Goal: Task Accomplishment & Management: Use online tool/utility

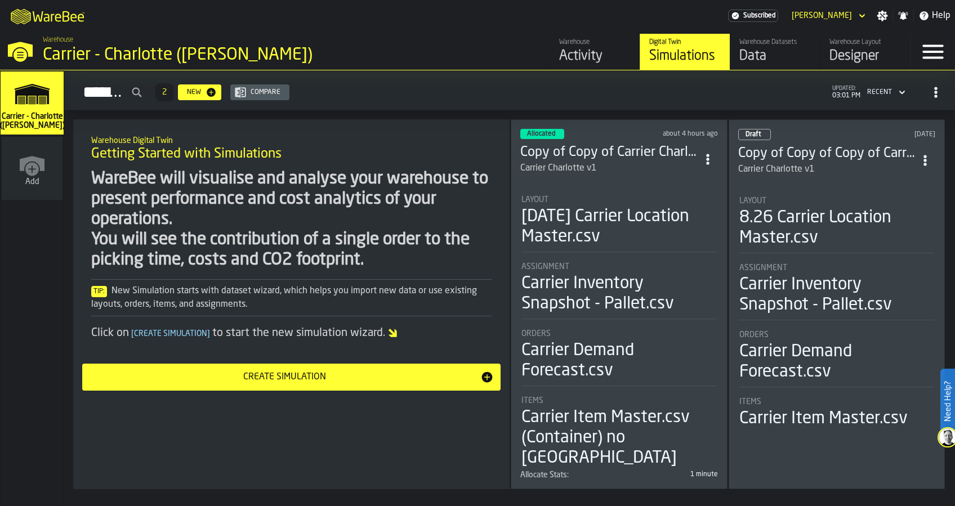
click at [592, 153] on h3 "Copy of Copy of Carrier Charlotte v1" at bounding box center [608, 153] width 177 height 18
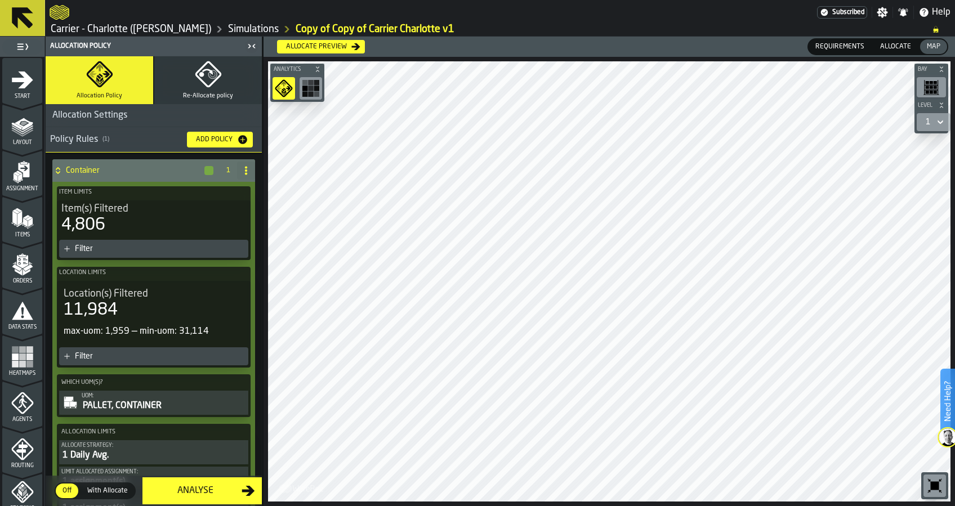
click at [24, 140] on span "Layout" at bounding box center [22, 143] width 40 height 6
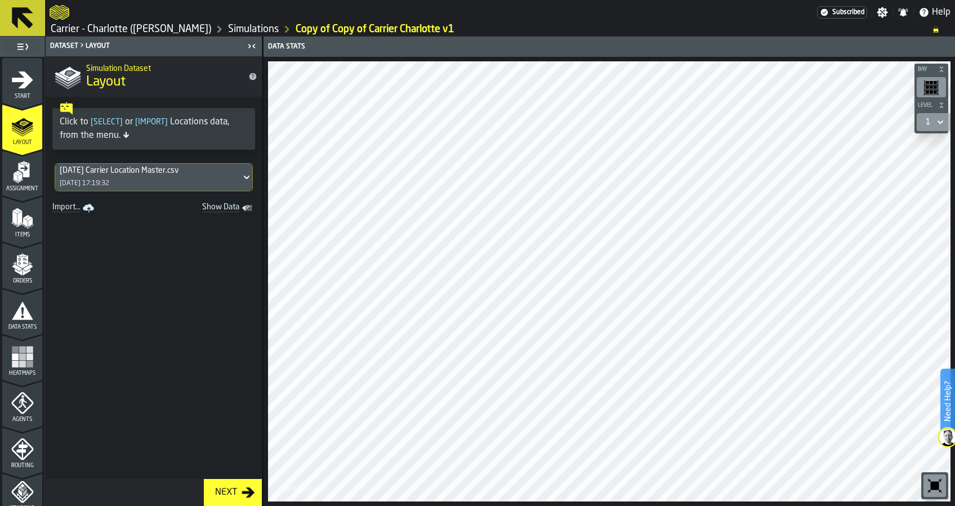
click at [149, 173] on div "[DATE] Carrier Location Master.csv" at bounding box center [148, 170] width 177 height 9
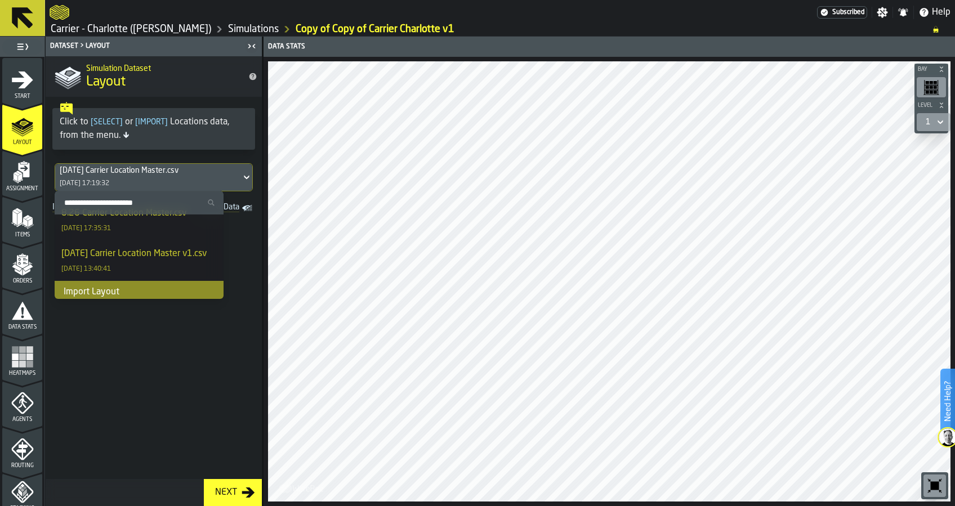
scroll to position [276, 0]
click at [133, 288] on div "Import Layout" at bounding box center [139, 287] width 169 height 23
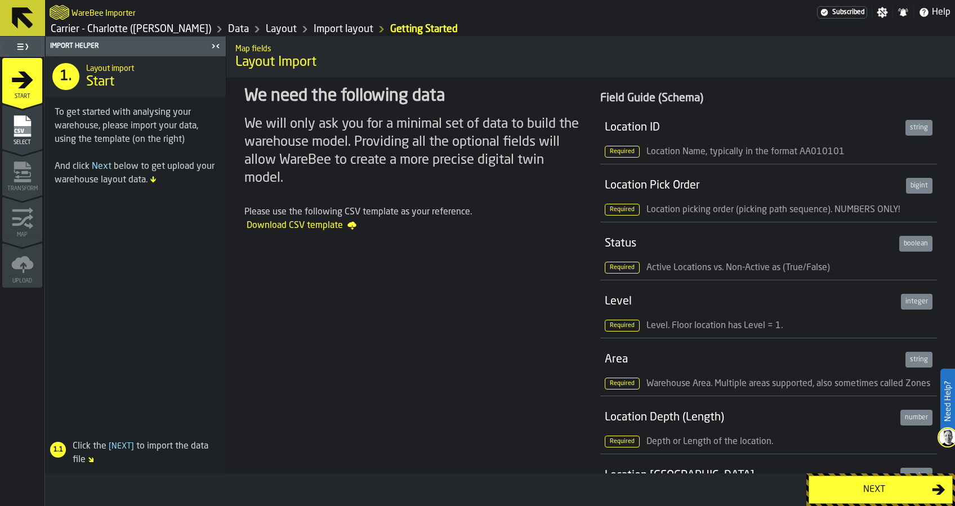
click at [844, 488] on div "Next" at bounding box center [874, 490] width 116 height 14
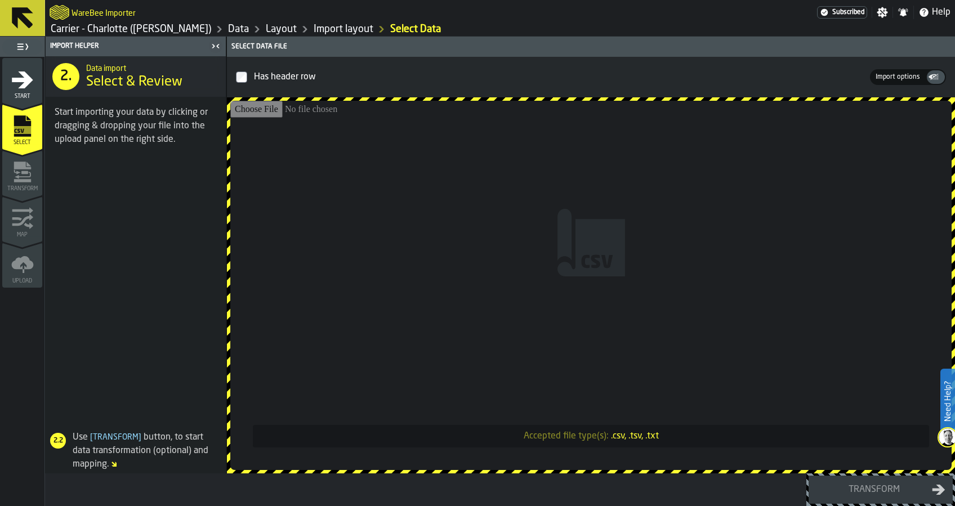
click at [628, 299] on input "Accepted file type(s): .csv, .tsv, .txt" at bounding box center [590, 285] width 721 height 369
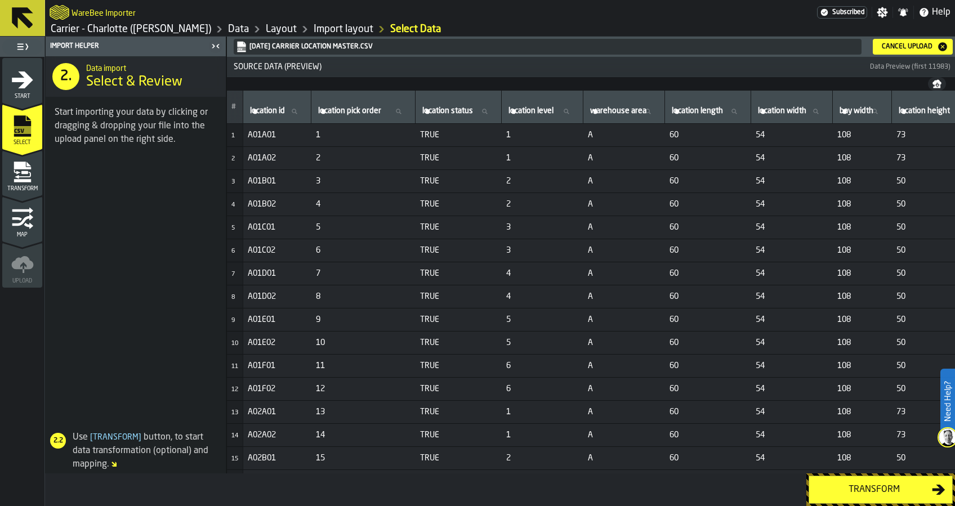
click at [869, 494] on div "Transform" at bounding box center [874, 490] width 116 height 14
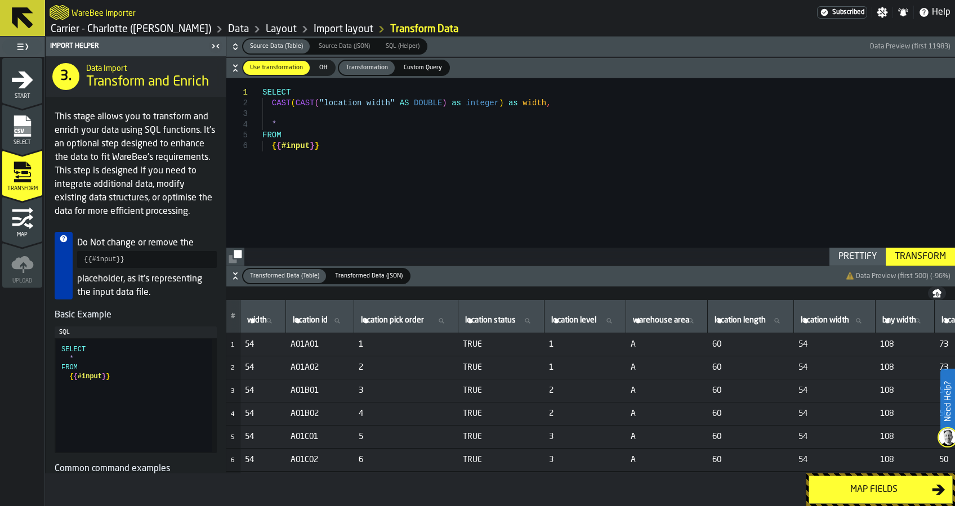
click at [869, 494] on div "Map fields" at bounding box center [874, 490] width 116 height 14
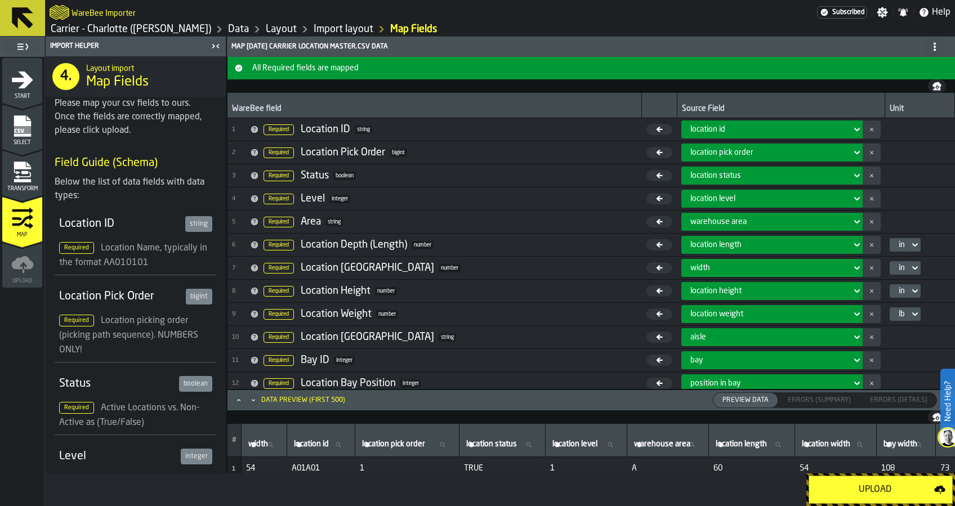
click at [869, 494] on div "Upload" at bounding box center [875, 490] width 118 height 14
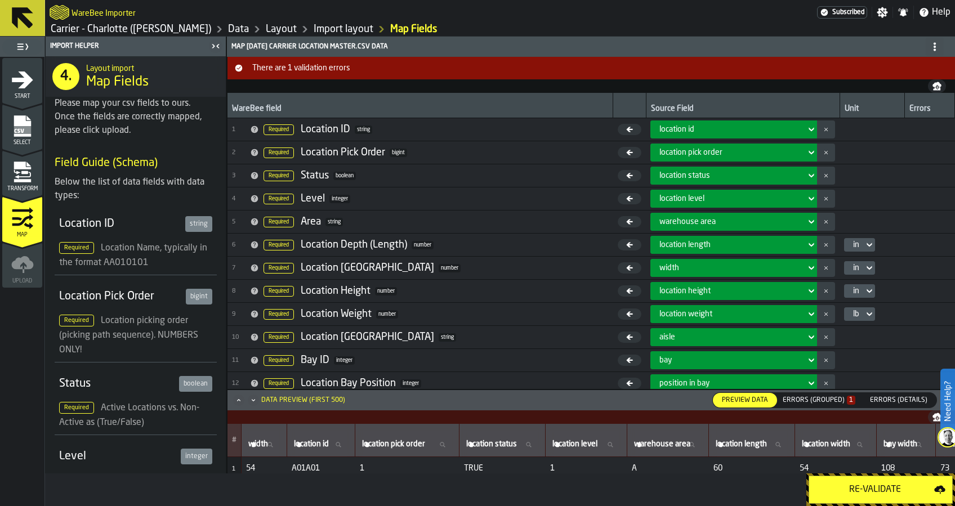
click at [829, 406] on div "Errors (Grouped) 1" at bounding box center [819, 400] width 82 height 12
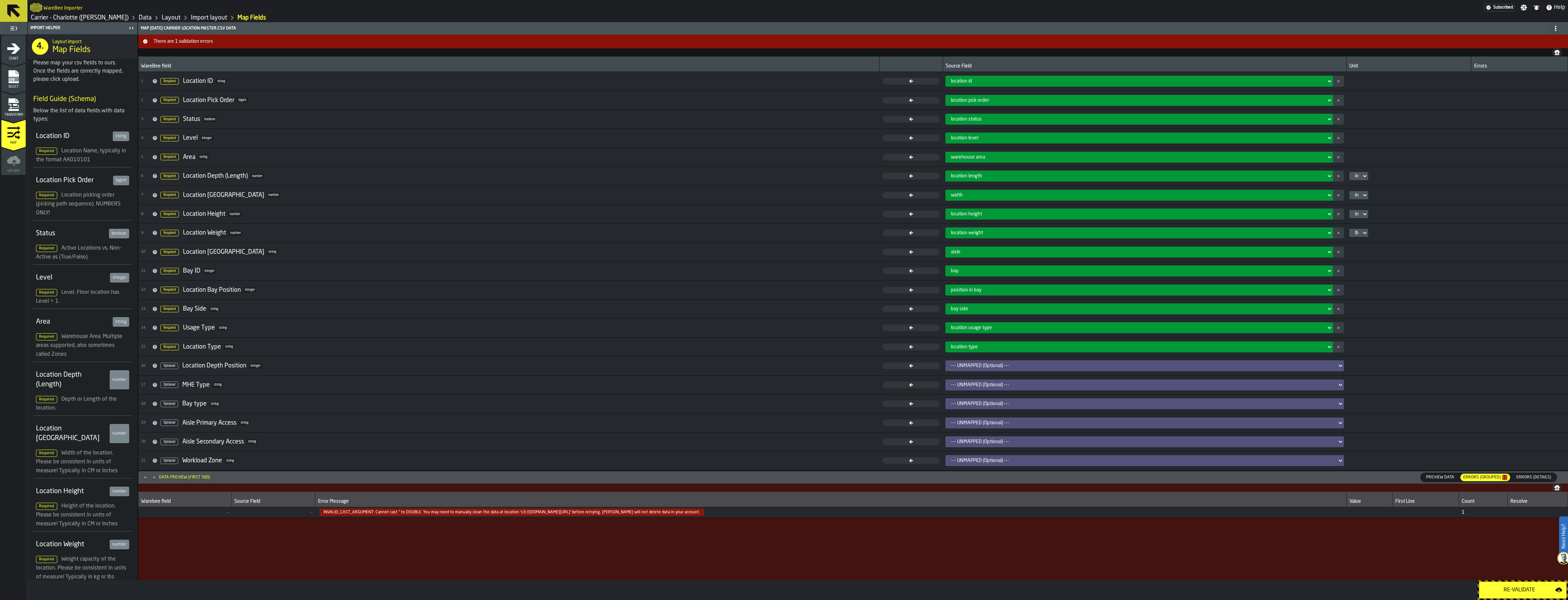
click at [581, 308] on span "Errors (Details)" at bounding box center [1533, 478] width 40 height 6
click at [581, 308] on div "Errors (Grouped) 1" at bounding box center [1485, 478] width 44 height 5
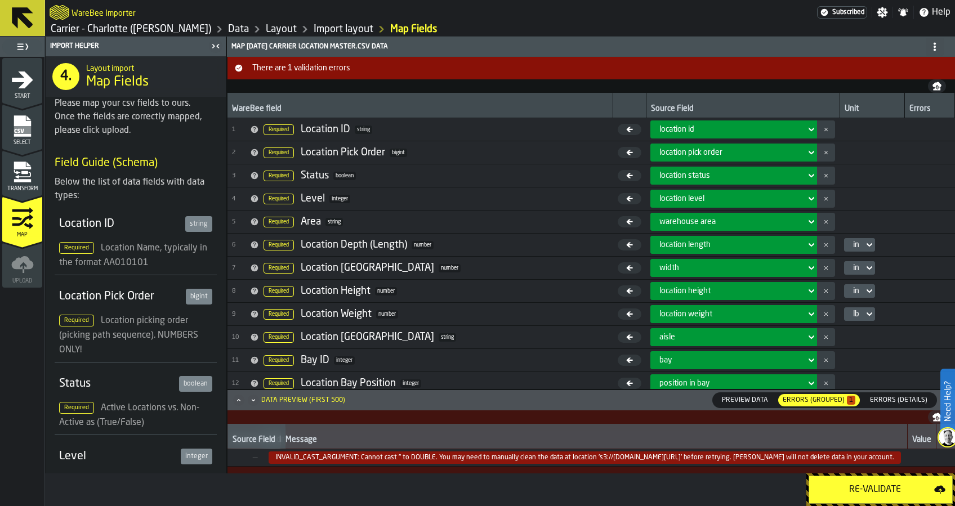
scroll to position [0, 88]
click at [904, 409] on header "Data Preview (first 500) Preview Data Preview Data Errors (Grouped) 1 Errors (S…" at bounding box center [590, 400] width 727 height 20
click at [909, 398] on span "Errors (Details)" at bounding box center [898, 400] width 66 height 10
click at [29, 179] on icon "menu Transform" at bounding box center [22, 180] width 17 height 3
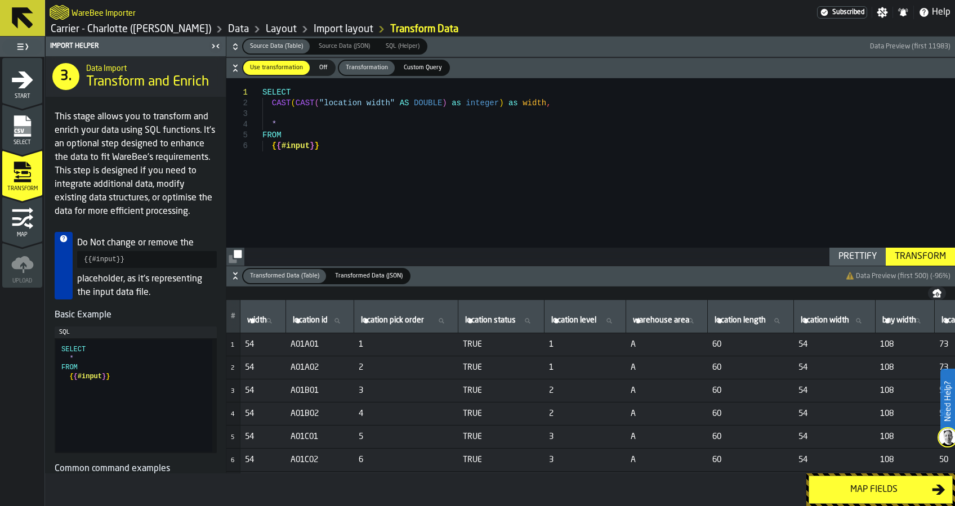
scroll to position [0, 0]
click at [312, 104] on div "SELECT CAST ( CAST ( "location width" AS DOUBLE ) as integer ) as width , * FRO…" at bounding box center [608, 171] width 692 height 187
click at [310, 102] on div "SELECT CAST ( CAST ( "location width" AS DOUBLE ) as integer ) as width , * FRO…" at bounding box center [608, 171] width 692 height 187
drag, startPoint x: 309, startPoint y: 103, endPoint x: 294, endPoint y: 103, distance: 14.6
click at [312, 106] on div "SELECT CAST ( ( CAST "location width" AS DOUBLE ) as integer ) as width , * FRO…" at bounding box center [608, 171] width 692 height 187
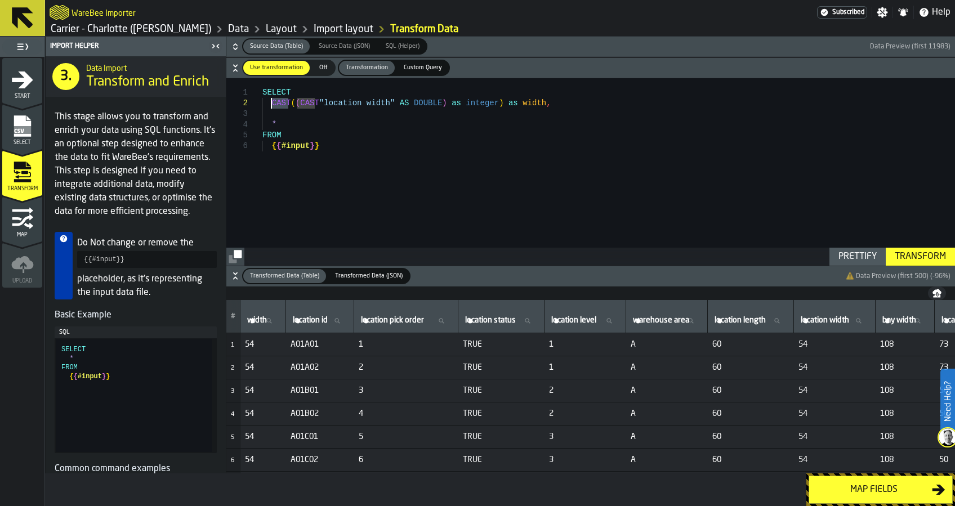
drag, startPoint x: 288, startPoint y: 102, endPoint x: 271, endPoint y: 103, distance: 17.5
click at [271, 103] on div "SELECT CAST ( ( CAST "location width" AS DOUBLE ) as integer ) as width , * FRO…" at bounding box center [608, 171] width 692 height 187
drag, startPoint x: 333, startPoint y: 103, endPoint x: 313, endPoint y: 104, distance: 19.7
click at [313, 104] on div "SELECT TRY_CAST ( ( CAST "location width" AS DOUBLE ) as integer ) as width , *…" at bounding box center [608, 171] width 692 height 187
click at [315, 105] on div "SELECT TRY_CAST ( ( TRY_CAST "location width" AS DOUBLE ) as integer ) as width…" at bounding box center [608, 171] width 692 height 187
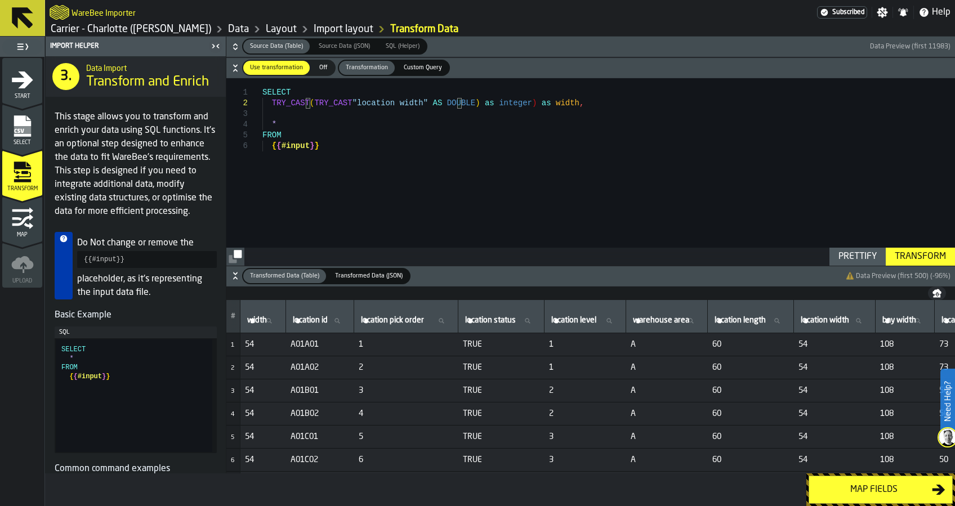
click at [343, 101] on div "SELECT TRY_CAST ( TRY_CAST "location width" AS DOUBLE ) as integer ) as width ,…" at bounding box center [608, 171] width 692 height 187
click at [591, 97] on div "SELECT TRY_CAST ( TRY_CAST ( "location width" AS DOUBLE ) as integer ) as width…" at bounding box center [608, 171] width 692 height 187
click at [591, 105] on div "SELECT TRY_CAST ( TRY_CAST ( "location width" AS DOUBLE ) as integer ) as width…" at bounding box center [608, 171] width 692 height 187
type textarea "**********"
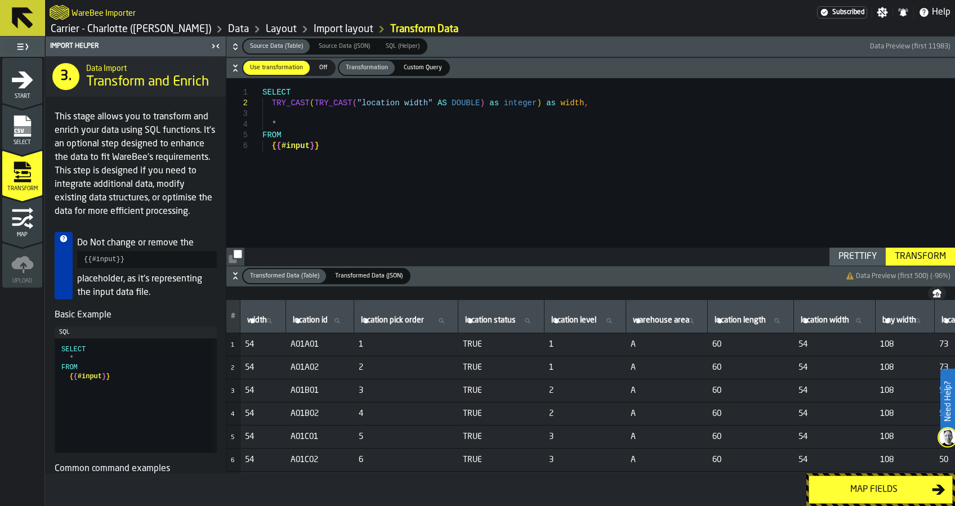
click at [905, 256] on div "Transform" at bounding box center [920, 257] width 60 height 14
click at [870, 490] on div "Map fields" at bounding box center [874, 490] width 116 height 14
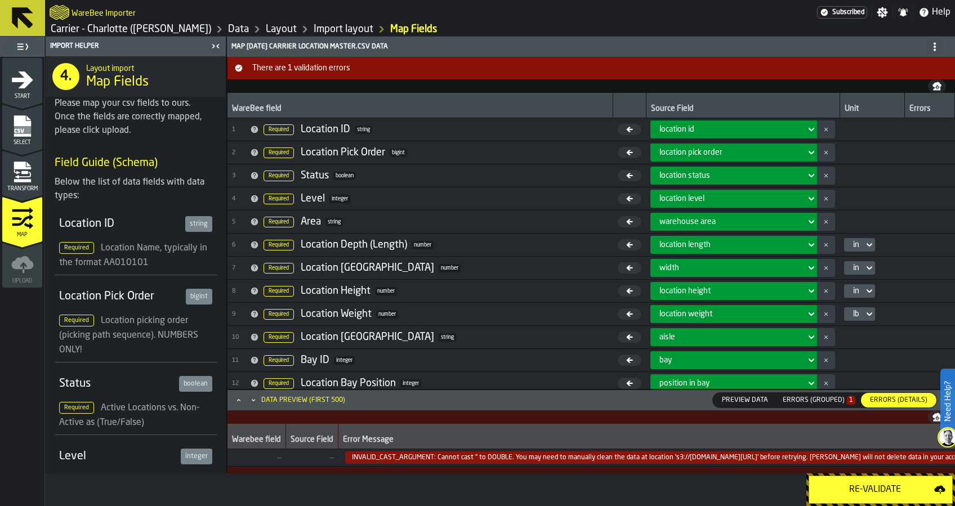
click at [900, 486] on div "Re-Validate" at bounding box center [875, 490] width 118 height 14
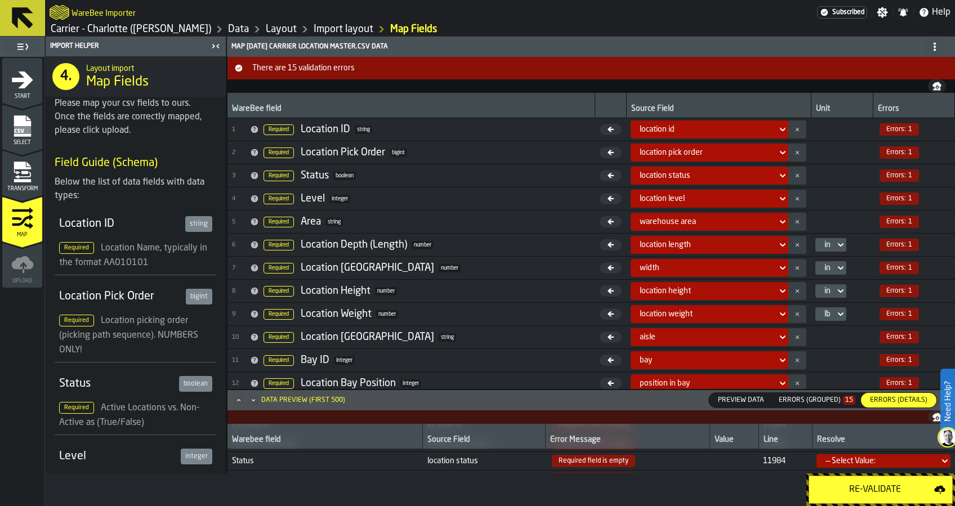
scroll to position [0, 0]
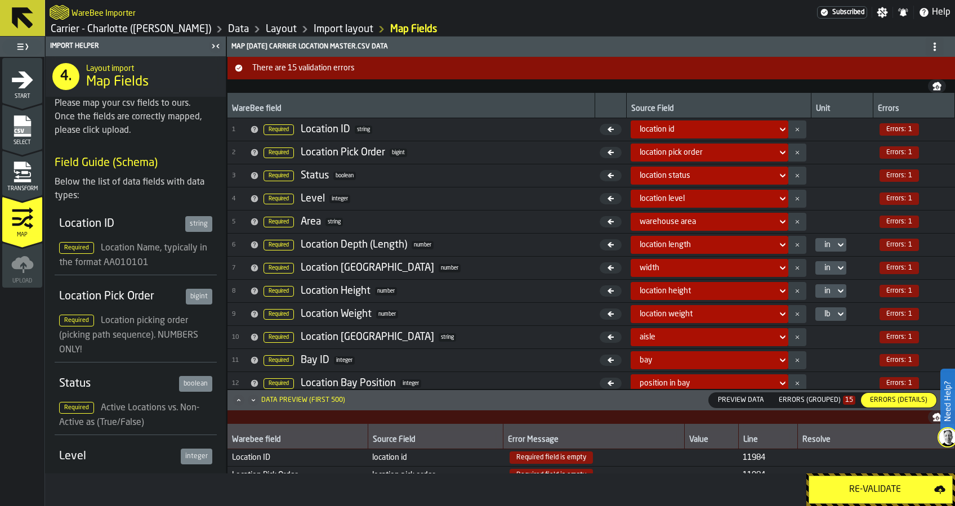
click at [9, 180] on div "Transform" at bounding box center [22, 176] width 40 height 31
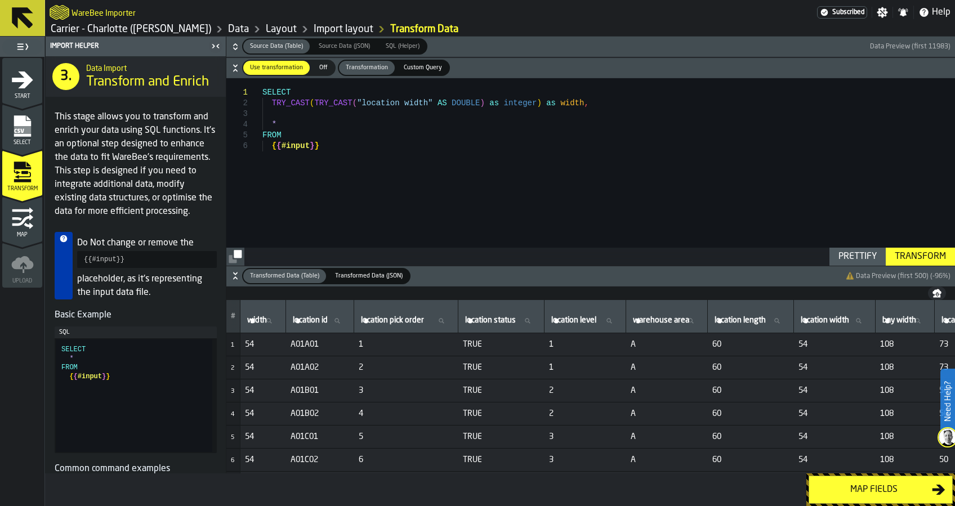
click at [569, 102] on div "SELECT TRY_CAST ( TRY_CAST ( "location width" AS DOUBLE ) as integer ) as width…" at bounding box center [608, 171] width 692 height 187
click at [320, 151] on div "SELECT TRY_CAST ( TRY_CAST ( "location width" AS DOUBLE ) as integer ) as width…" at bounding box center [608, 171] width 692 height 187
click at [836, 251] on div "Prettify" at bounding box center [857, 257] width 47 height 14
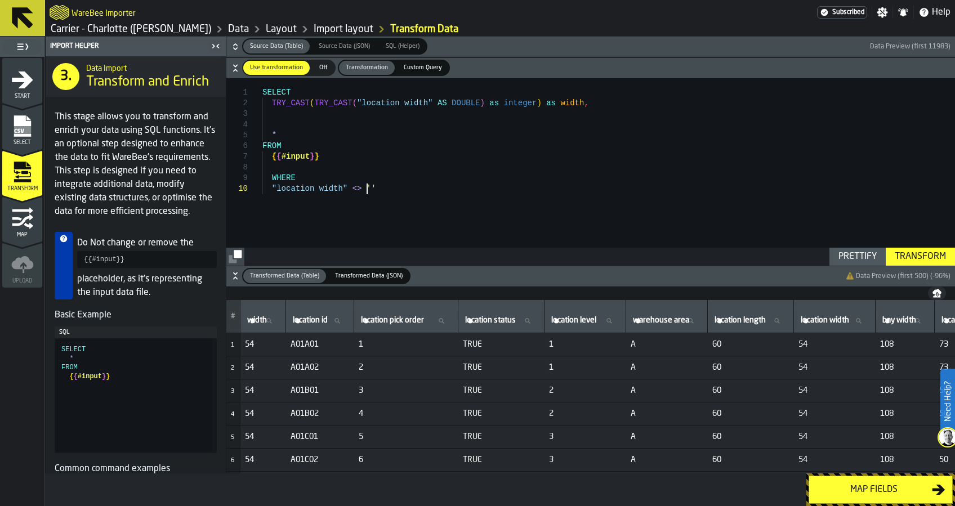
type textarea "**********"
click at [842, 257] on div "Prettify" at bounding box center [857, 257] width 47 height 14
click at [906, 254] on div "Transform" at bounding box center [920, 257] width 60 height 14
click at [866, 491] on div "Map fields" at bounding box center [874, 490] width 116 height 14
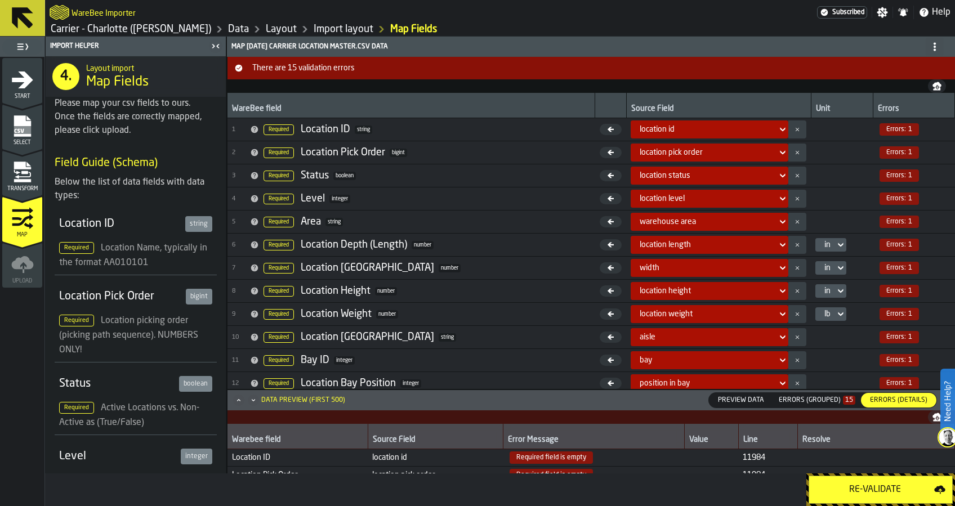
click at [877, 483] on div "Re-Validate" at bounding box center [875, 490] width 118 height 14
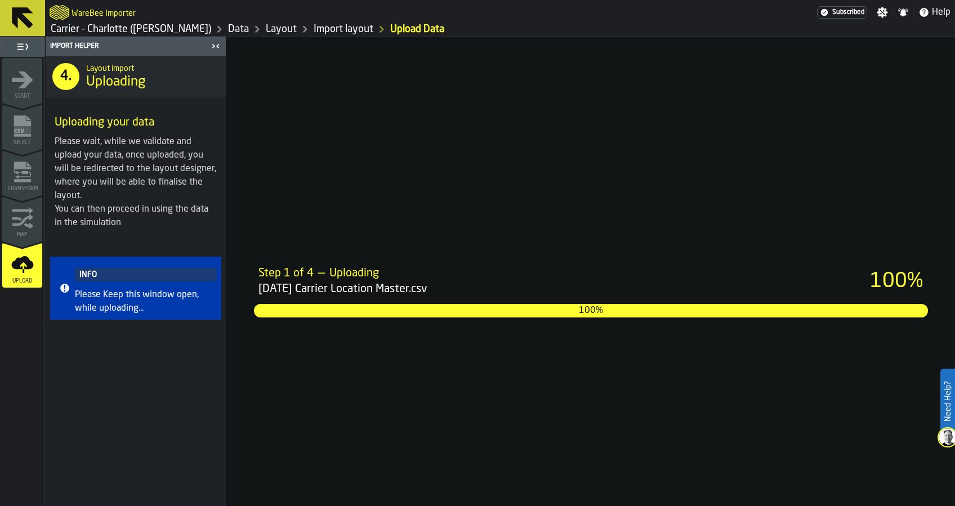
click at [795, 348] on div "Step 1 of 4 — Uploading [DATE] Carrier Location Master.csv 100% 100%" at bounding box center [591, 271] width 728 height 469
click at [266, 31] on link "Layout" at bounding box center [281, 29] width 31 height 12
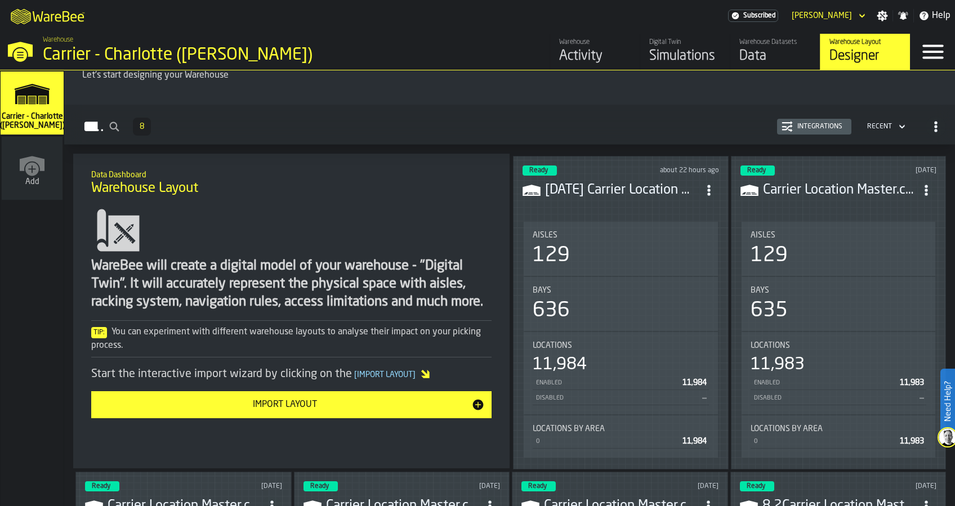
scroll to position [75, 0]
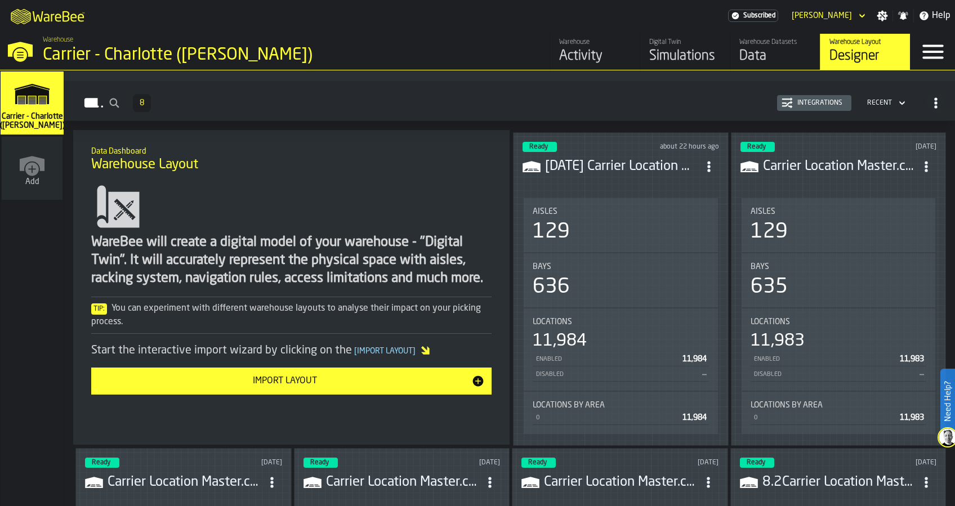
click at [704, 167] on icon "ItemListCard-DashboardItemContainer" at bounding box center [708, 166] width 11 height 11
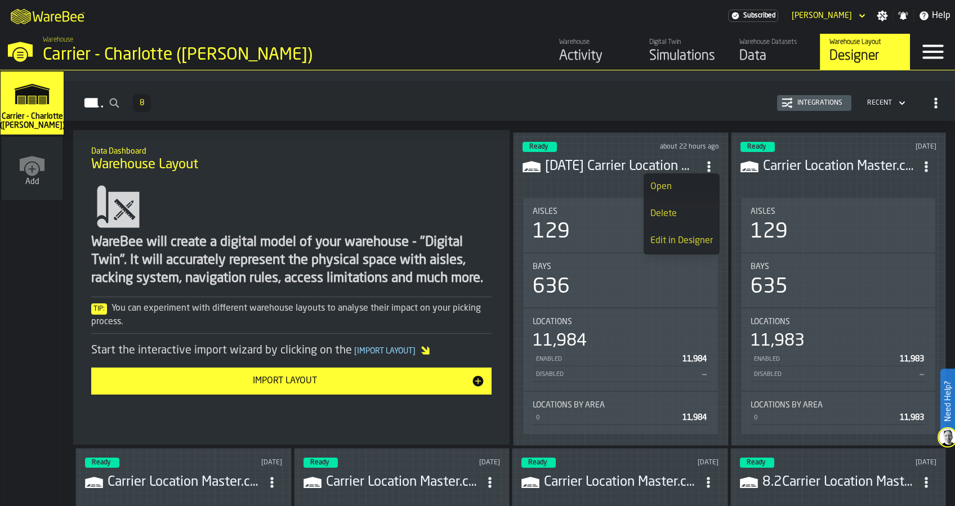
click at [682, 244] on div "Edit in Designer" at bounding box center [681, 241] width 62 height 14
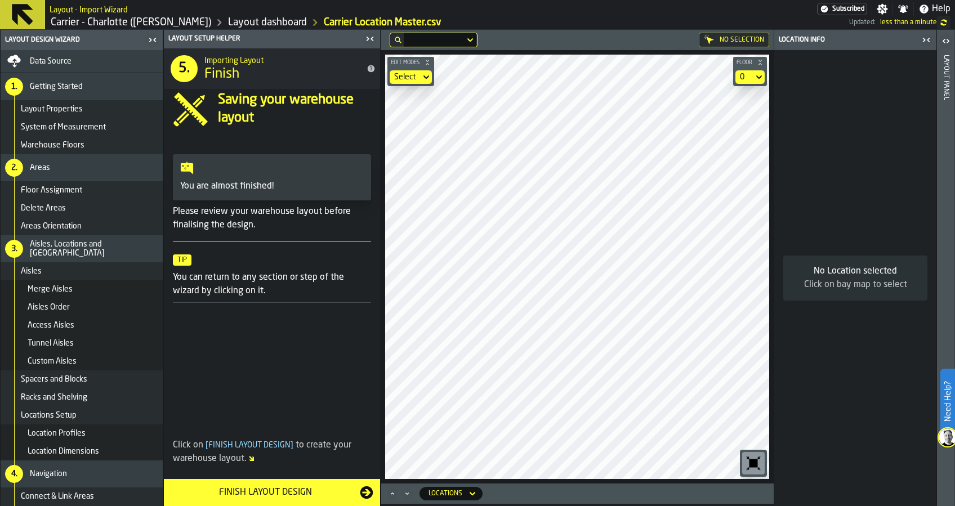
click at [43, 58] on span "Data Source" at bounding box center [51, 61] width 42 height 9
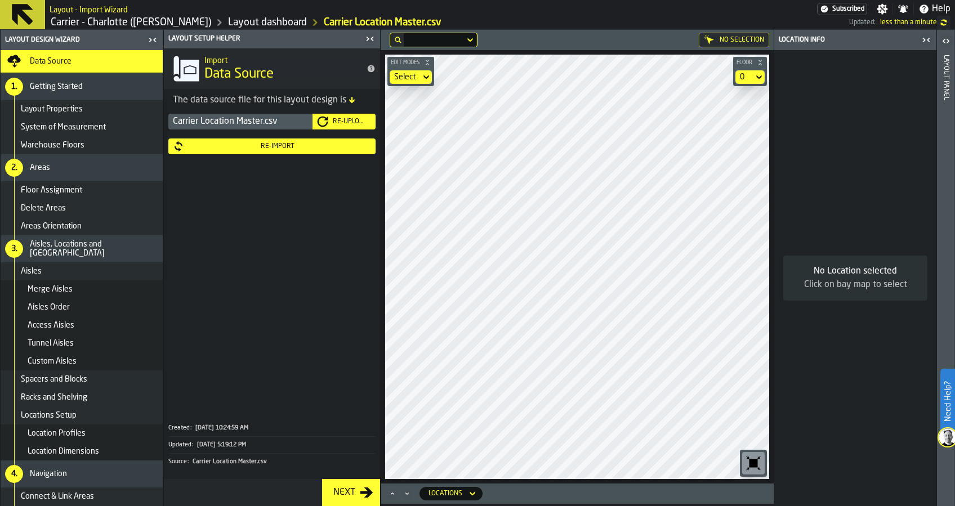
click at [339, 122] on div "Re-Upload" at bounding box center [349, 122] width 43 height 8
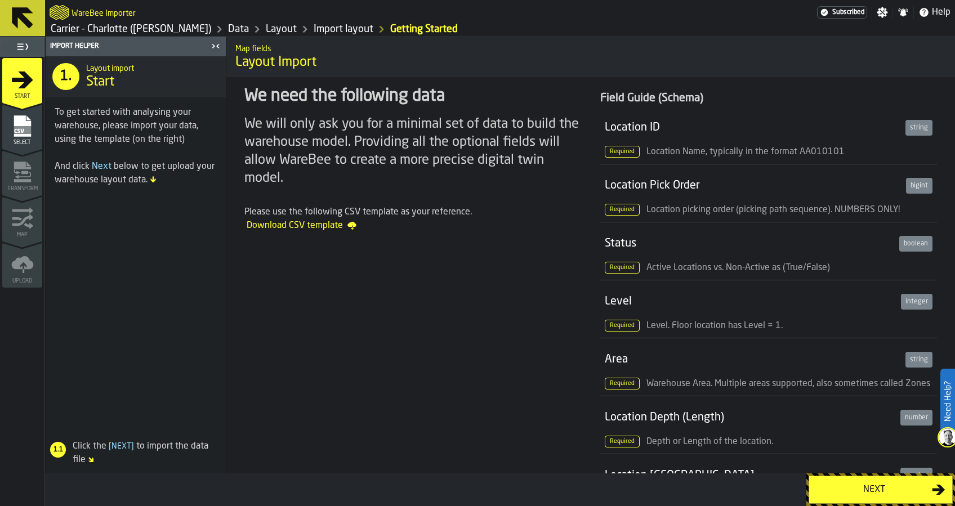
click at [849, 492] on div "Next" at bounding box center [874, 490] width 116 height 14
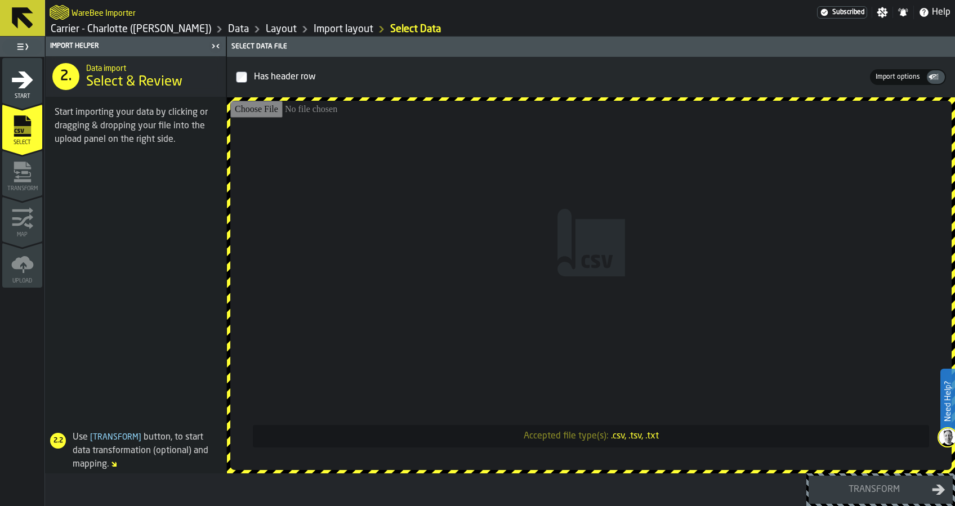
click at [599, 308] on input "Accepted file type(s): .csv, .tsv, .txt" at bounding box center [590, 285] width 721 height 369
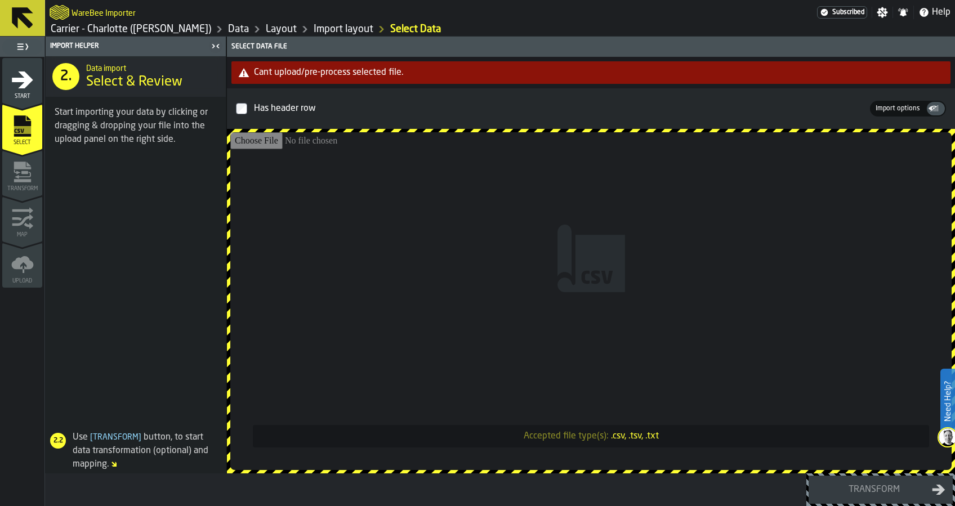
click at [603, 373] on input "Accepted file type(s): .csv, .tsv, .txt" at bounding box center [590, 301] width 721 height 338
click at [630, 270] on input "Accepted file type(s): .csv, .tsv, .txt" at bounding box center [590, 301] width 721 height 338
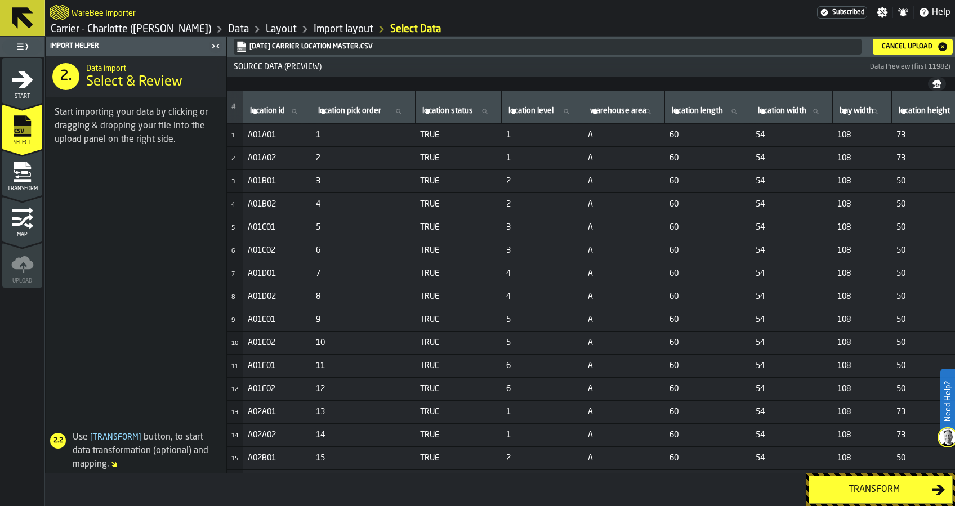
click at [865, 490] on div "Transform" at bounding box center [874, 490] width 116 height 14
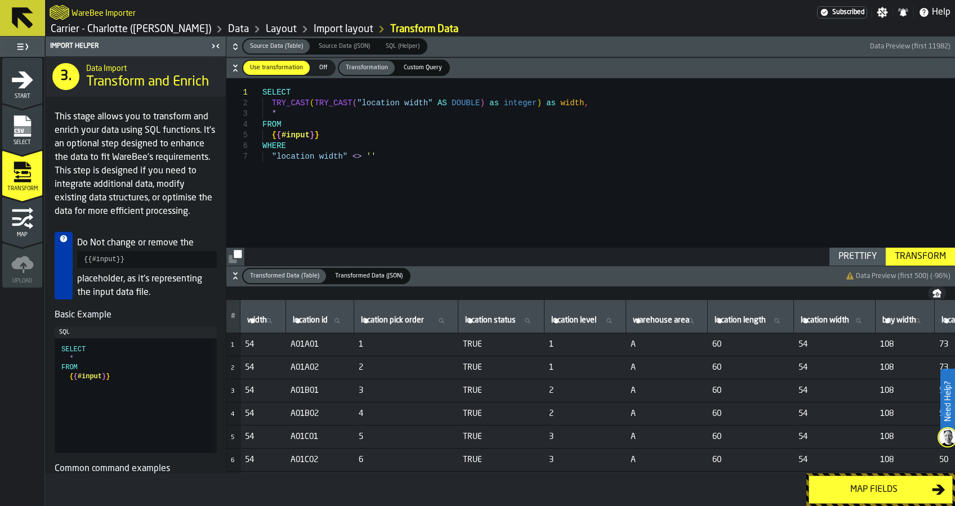
click at [865, 490] on div "Map fields" at bounding box center [874, 490] width 116 height 14
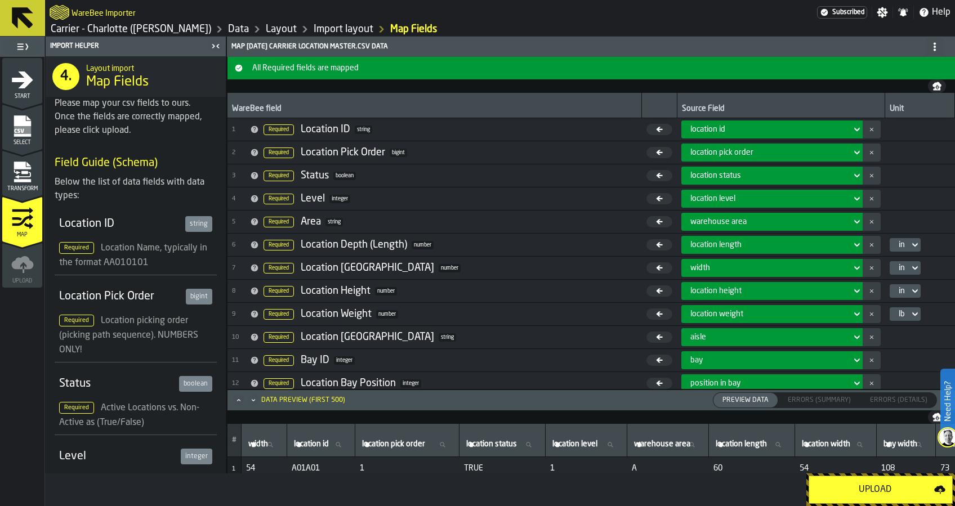
click at [865, 488] on div "Upload" at bounding box center [875, 490] width 118 height 14
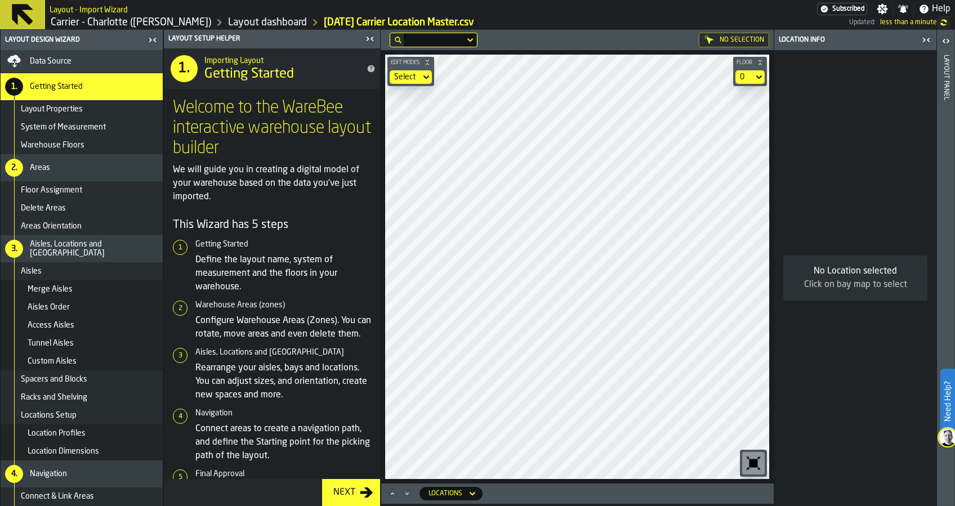
click at [573, 504] on div "No Selection Edit Modes Select Floor 0 Locations" at bounding box center [577, 268] width 393 height 476
click at [347, 495] on div "Next" at bounding box center [344, 493] width 31 height 14
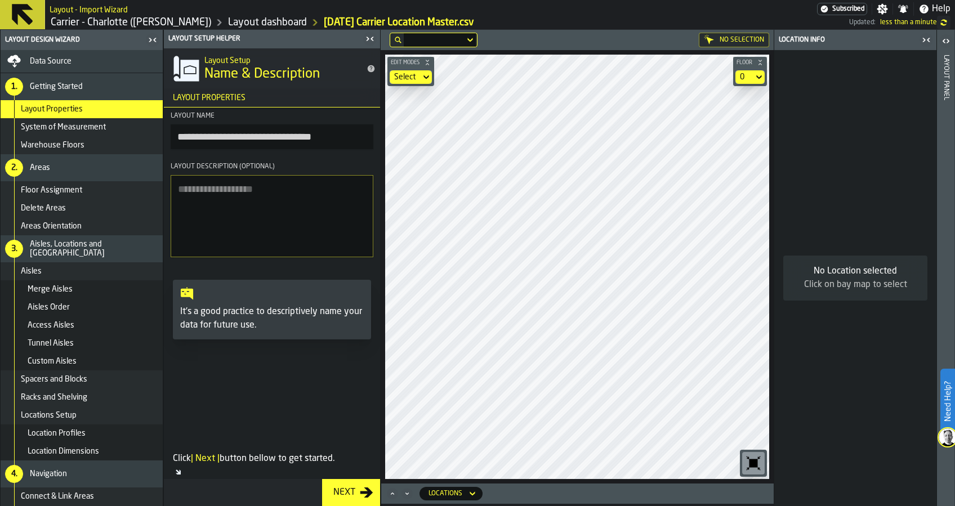
scroll to position [44, 0]
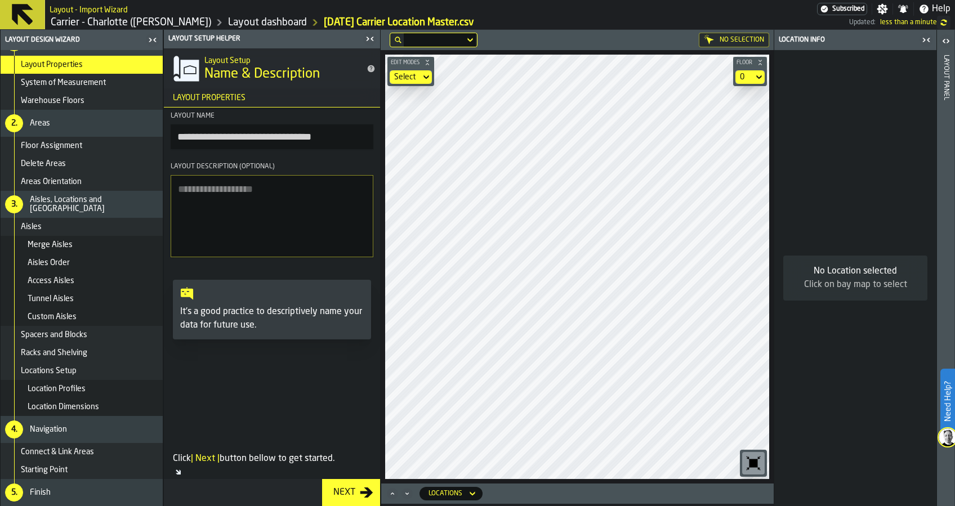
click at [111, 492] on div "Finish" at bounding box center [94, 492] width 128 height 9
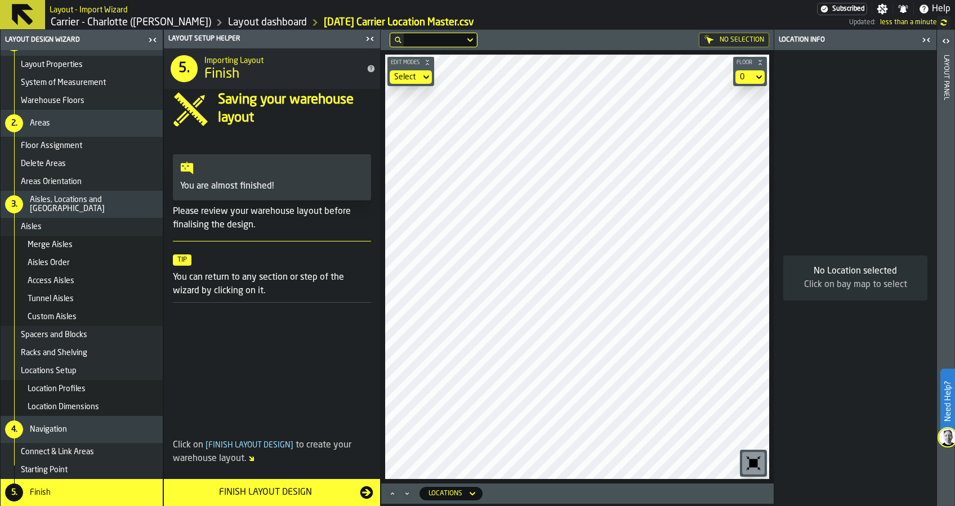
click at [284, 499] on div "Finish Layout Design" at bounding box center [265, 493] width 189 height 14
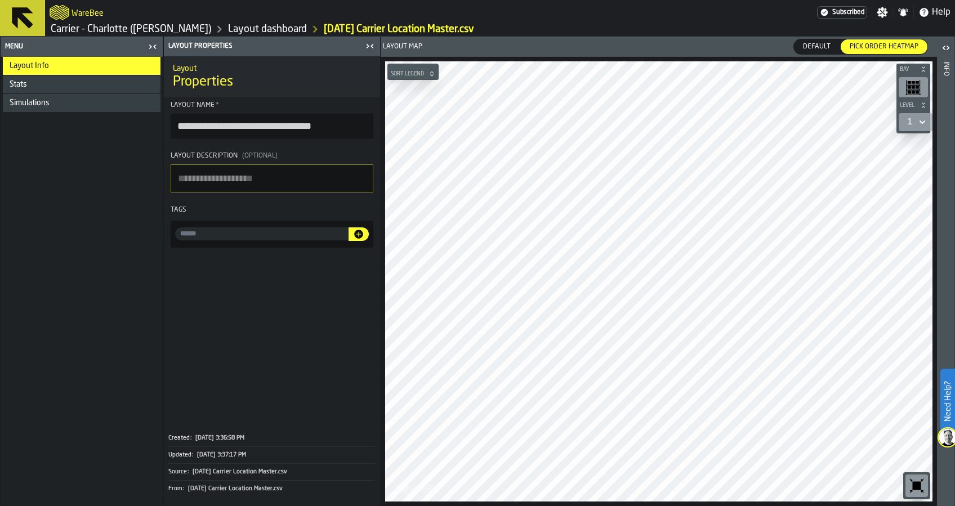
click at [119, 29] on link "Carrier - Charlotte ([PERSON_NAME])" at bounding box center [131, 29] width 160 height 12
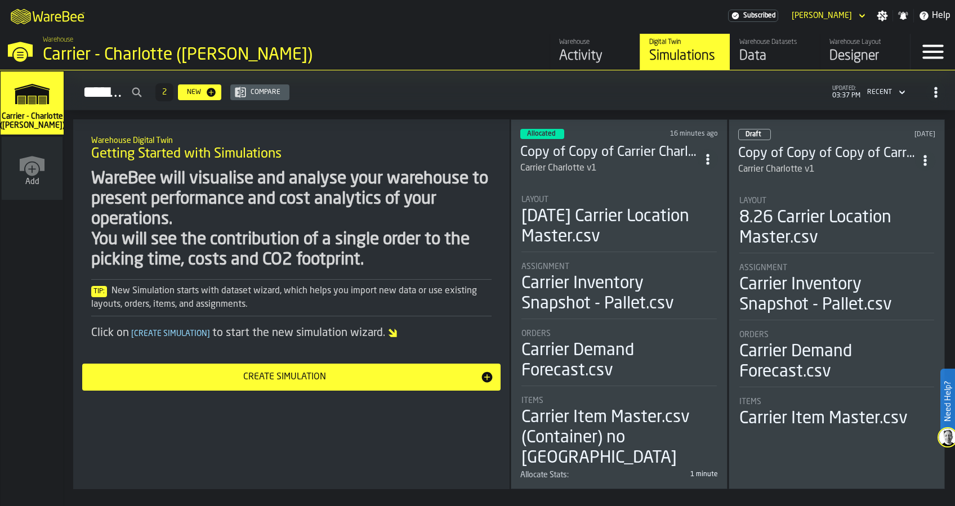
click at [652, 196] on div "Layout" at bounding box center [618, 199] width 195 height 9
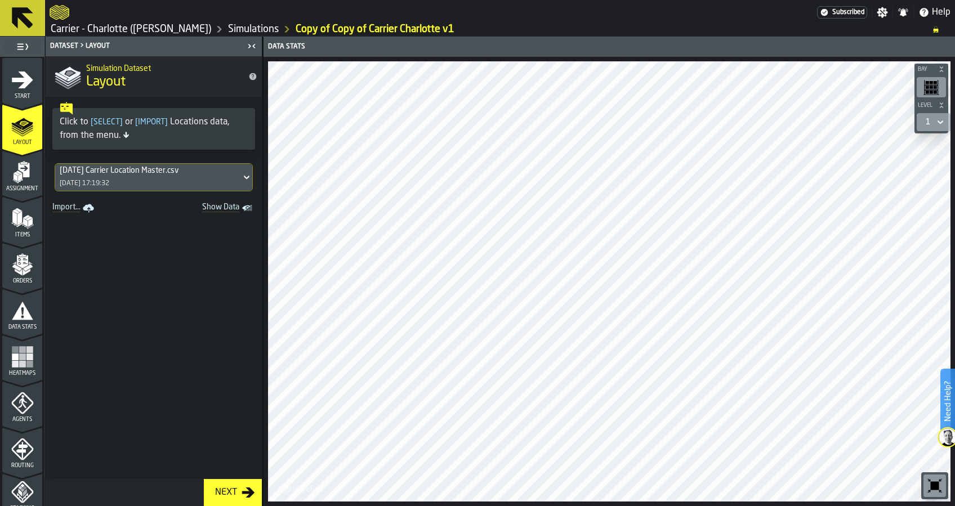
click at [136, 167] on div "[DATE] Carrier Location Master.csv" at bounding box center [148, 170] width 177 height 9
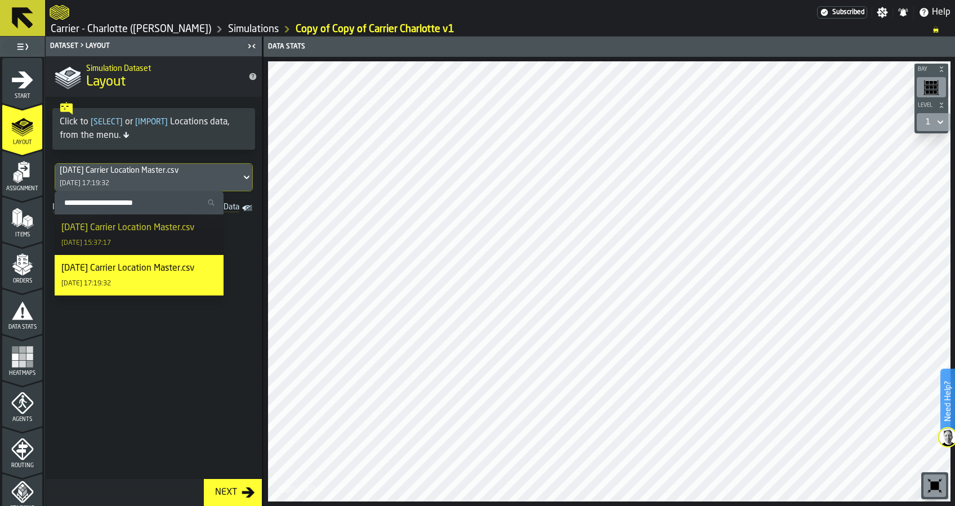
click at [157, 239] on div "[DATE] Carrier Location Master.csv [DATE] 15:37:17" at bounding box center [138, 234] width 155 height 27
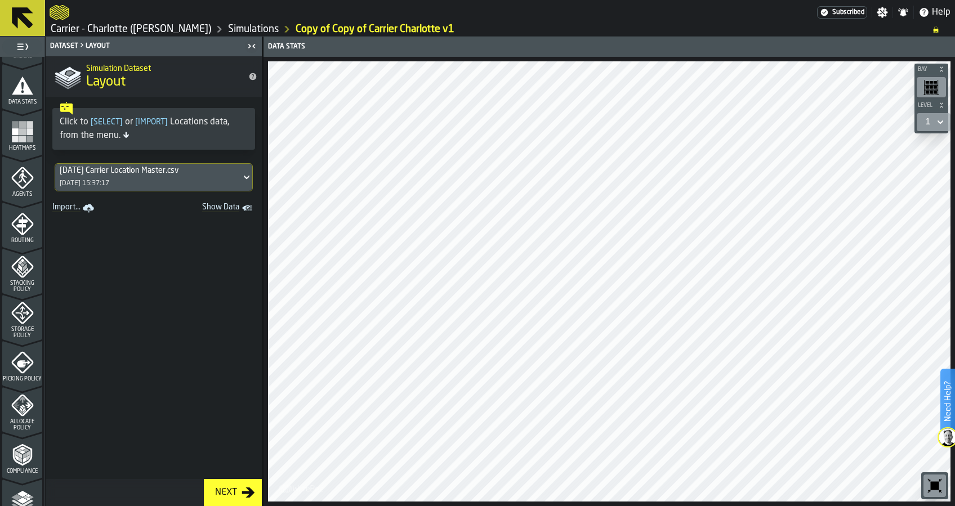
scroll to position [300, 0]
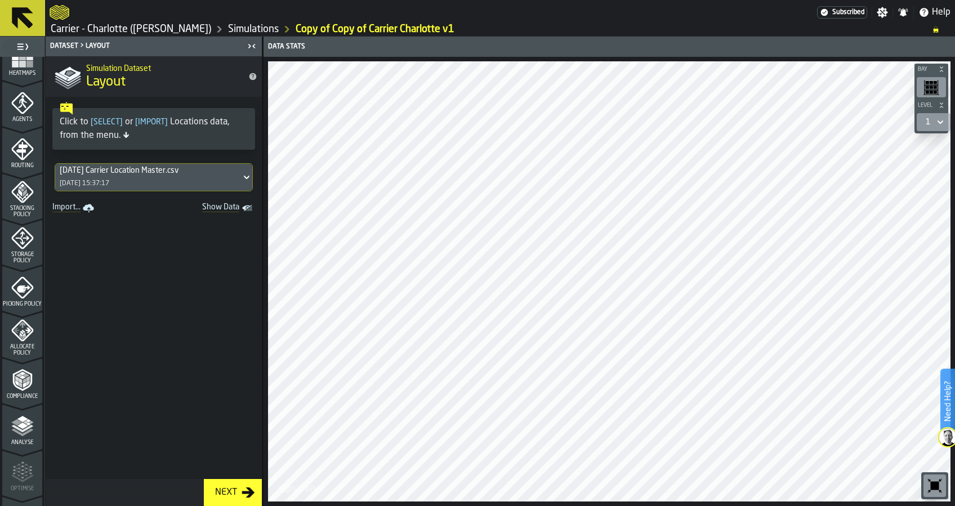
click at [25, 344] on span "Allocate Policy" at bounding box center [22, 350] width 40 height 12
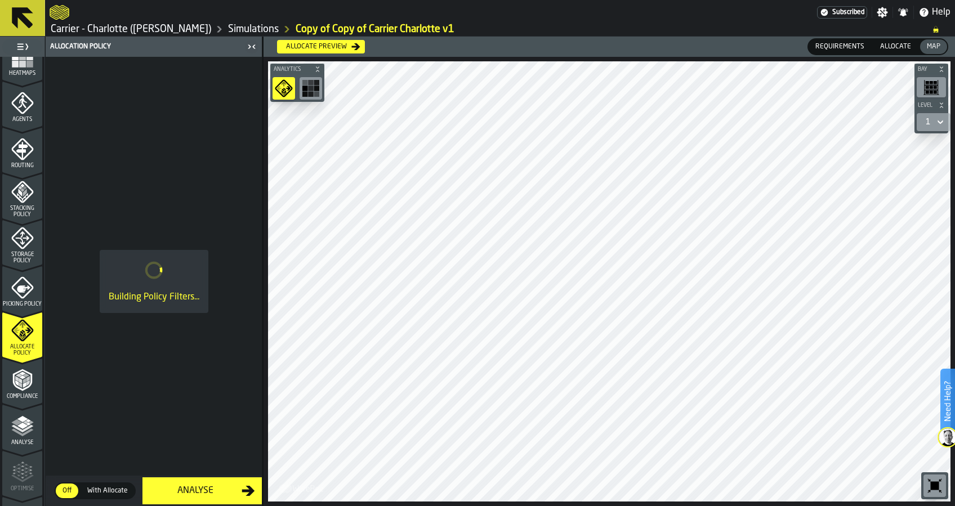
click at [344, 51] on button "Allocate preview" at bounding box center [321, 47] width 88 height 14
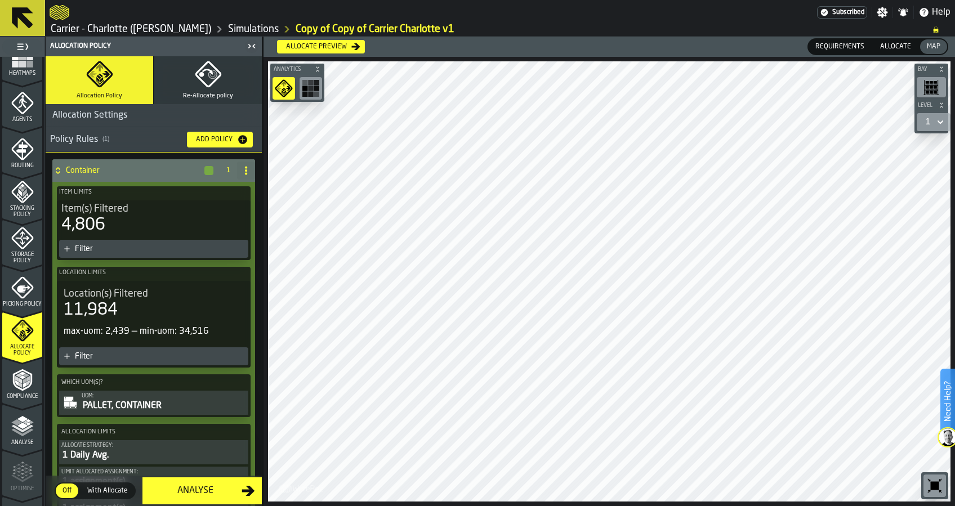
click at [862, 46] on span "Requirements" at bounding box center [840, 47] width 58 height 10
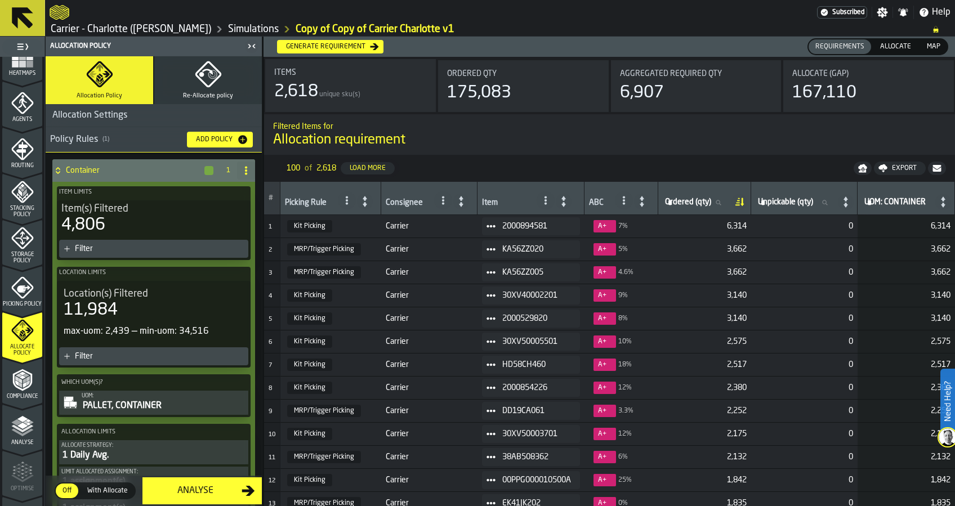
click at [897, 50] on span "Allocate" at bounding box center [895, 47] width 40 height 10
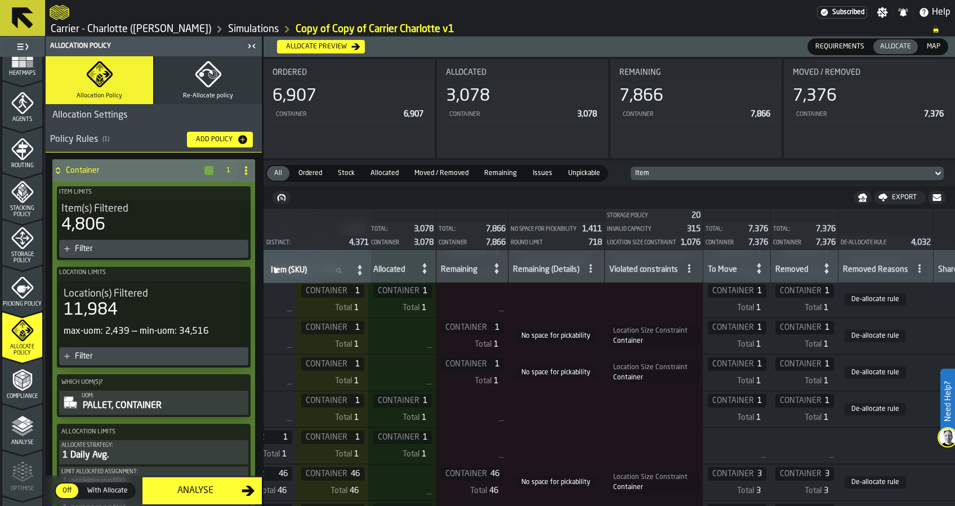
scroll to position [148, 616]
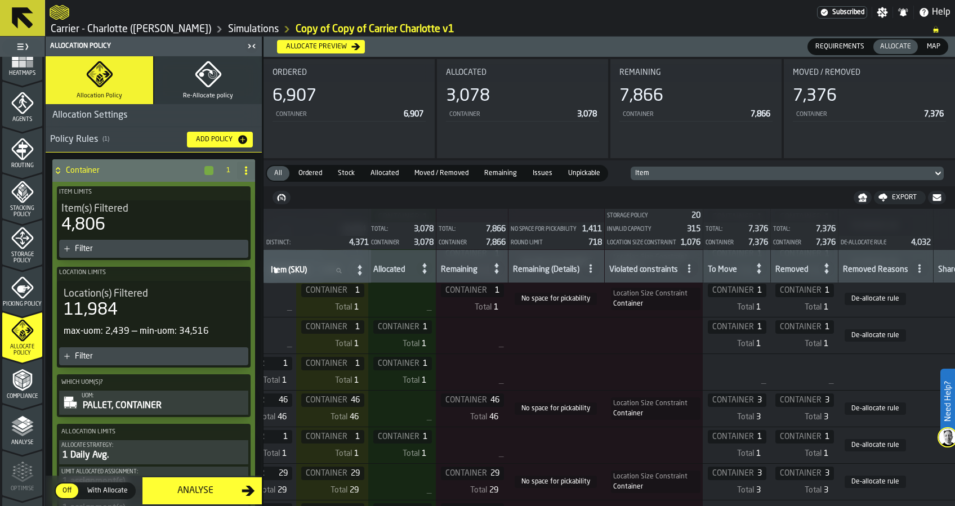
click at [24, 246] on icon "menu Storage Policy" at bounding box center [22, 238] width 23 height 23
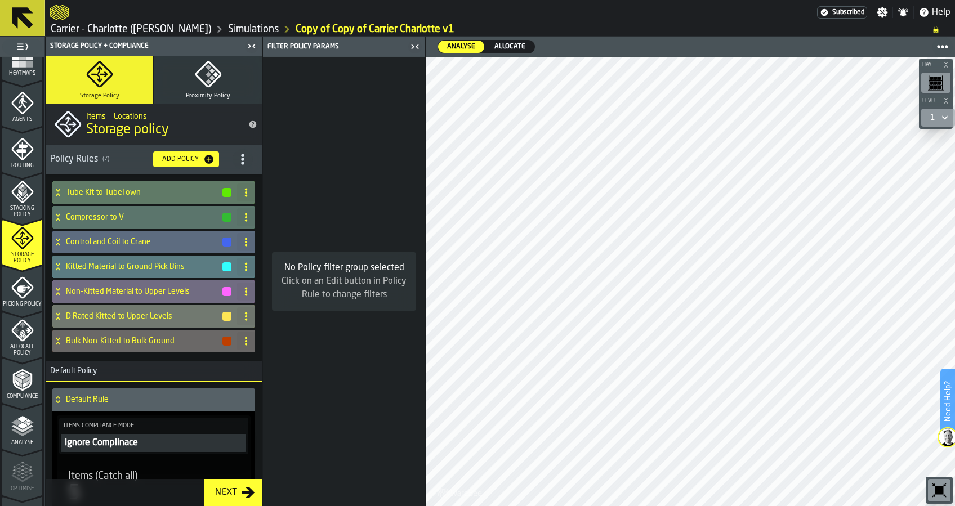
click at [190, 328] on div "Tube Kit to TubeTown Compressor to V Control and Coil to Crane Kitted Material …" at bounding box center [153, 268] width 207 height 178
click at [191, 320] on h4 "D Rated Kitted to Upper Levels" at bounding box center [143, 316] width 155 height 9
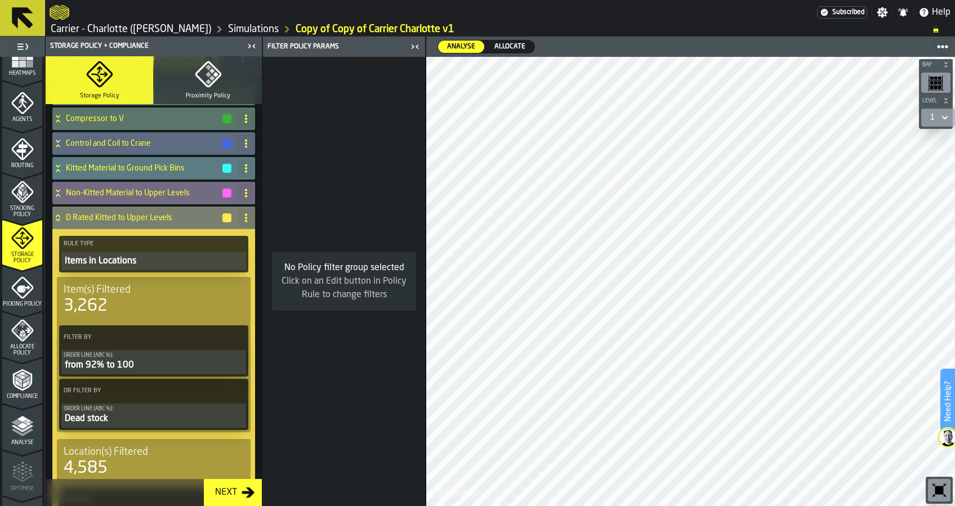
scroll to position [75, 0]
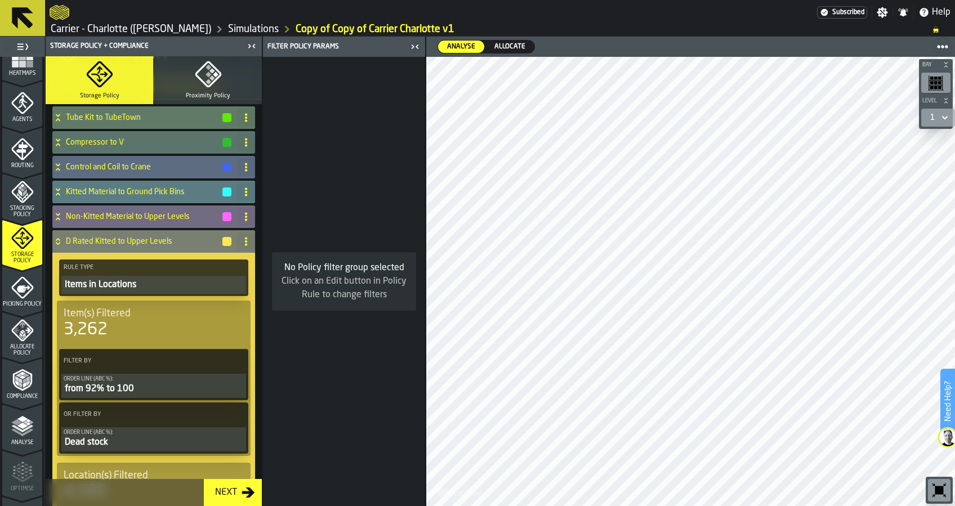
click at [168, 242] on h4 "D Rated Kitted to Upper Levels" at bounding box center [143, 241] width 155 height 9
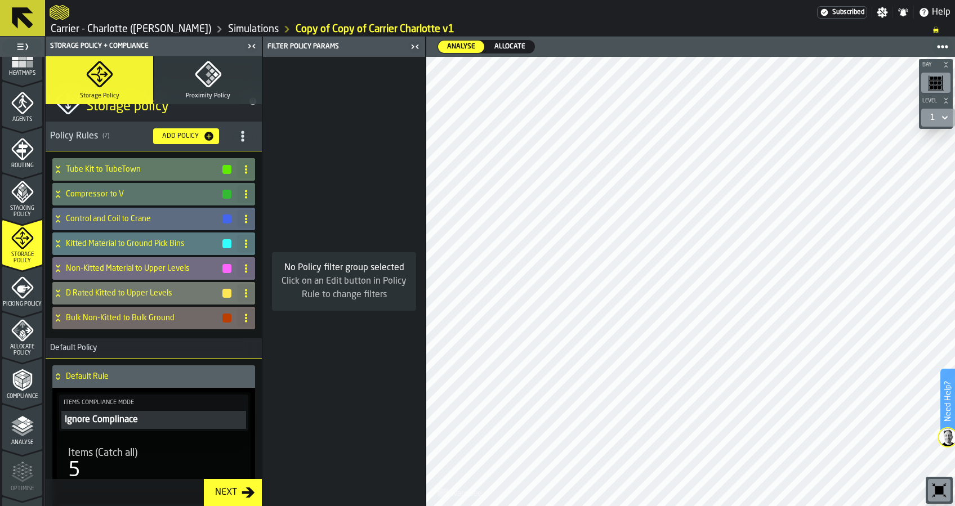
scroll to position [0, 0]
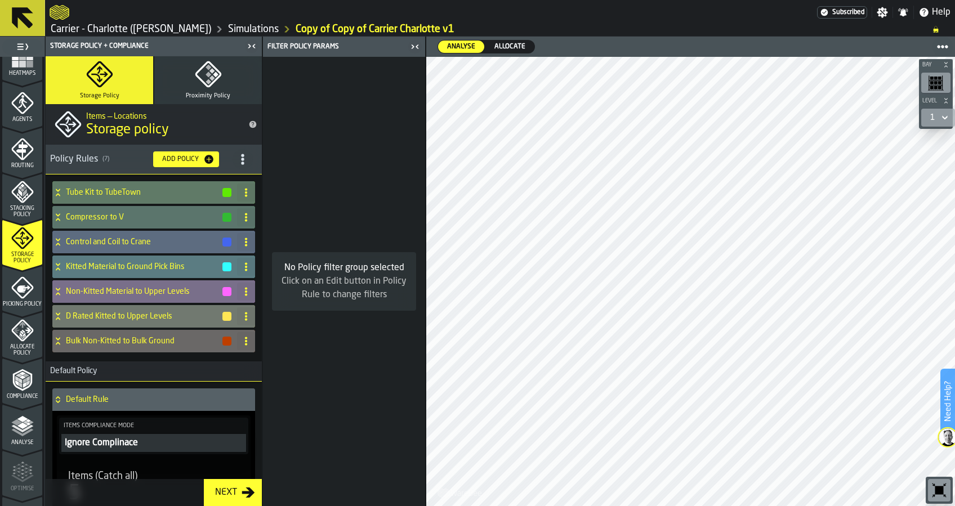
click at [170, 295] on h4 "Non-Kitted Material to Upper Levels" at bounding box center [143, 291] width 155 height 9
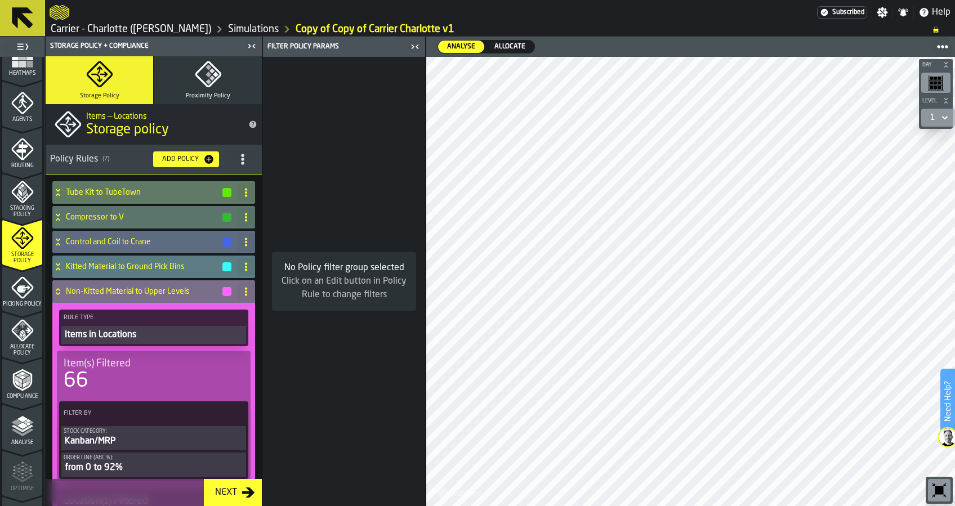
click at [118, 294] on h4 "Non-Kitted Material to Upper Levels" at bounding box center [143, 291] width 155 height 9
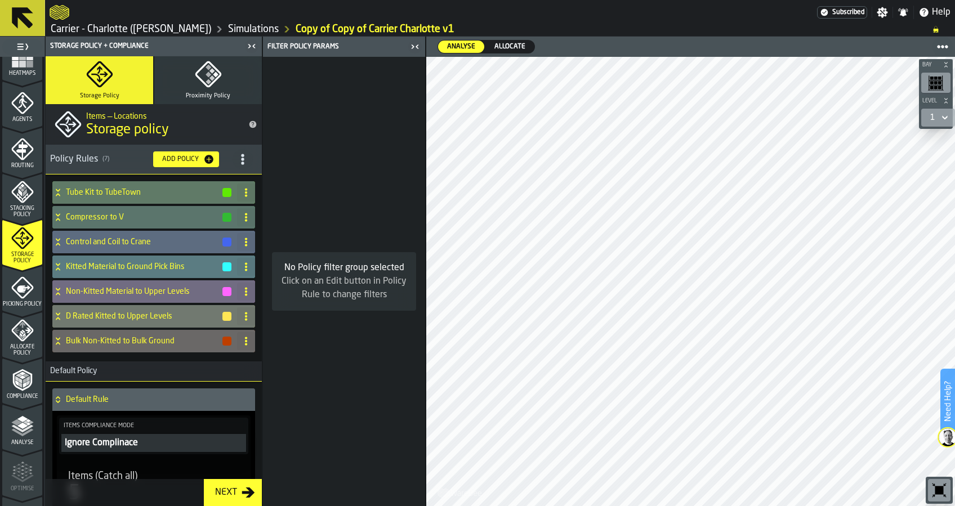
click at [28, 342] on div "Allocate Policy" at bounding box center [22, 337] width 40 height 37
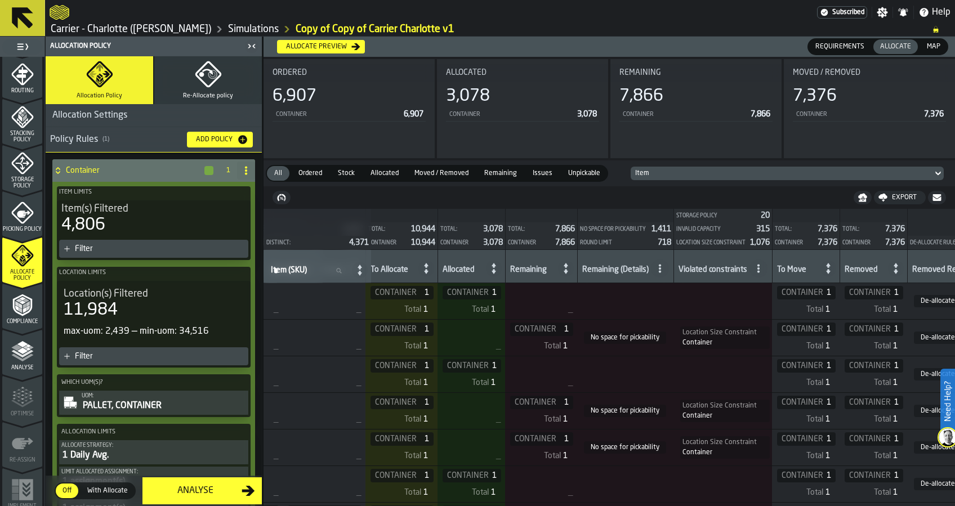
scroll to position [0, 561]
